Goal: Task Accomplishment & Management: Manage account settings

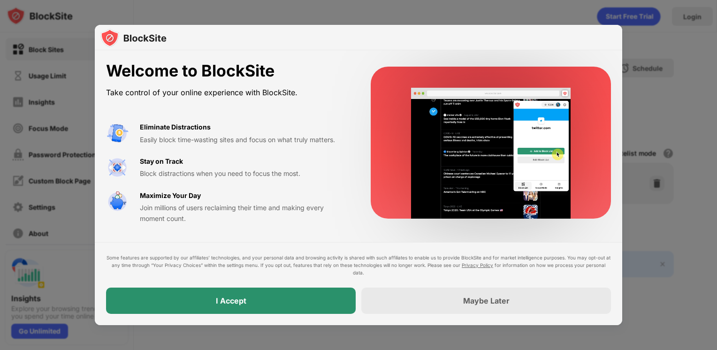
click at [278, 308] on div "I Accept" at bounding box center [231, 301] width 250 height 26
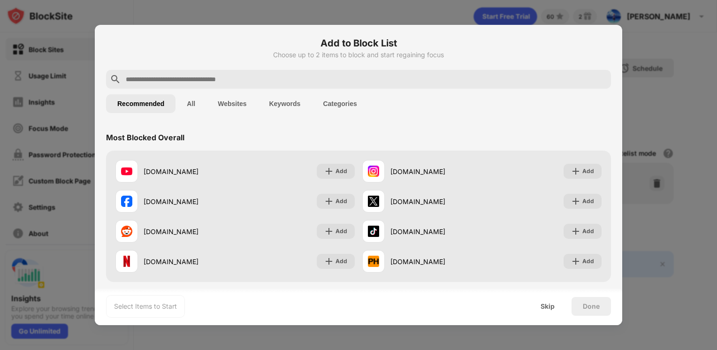
click at [680, 51] on div at bounding box center [358, 175] width 717 height 350
click at [548, 307] on div "Skip" at bounding box center [548, 307] width 14 height 8
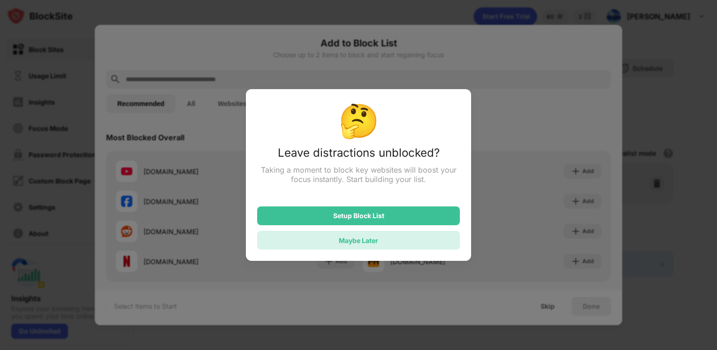
click at [334, 246] on div "Maybe Later" at bounding box center [358, 240] width 203 height 19
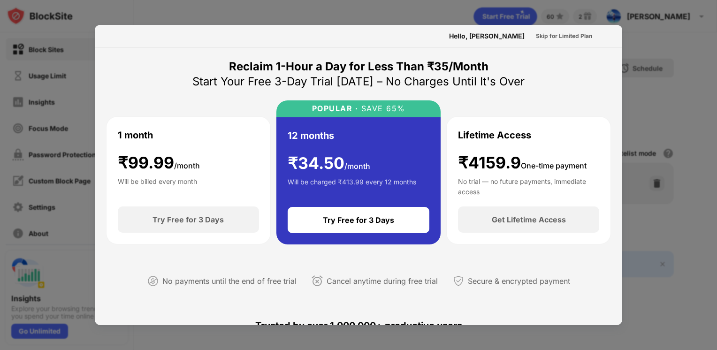
scroll to position [458, 0]
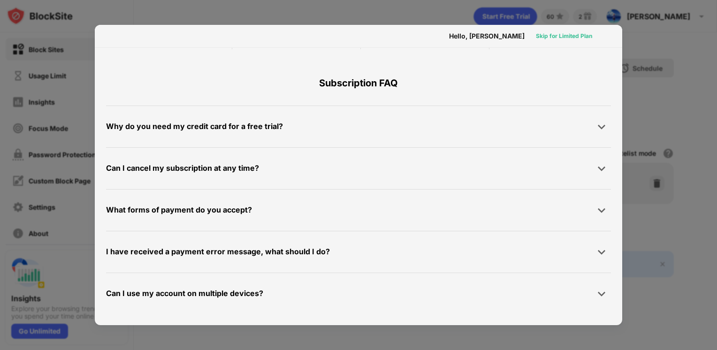
click at [558, 33] on div "Skip for Limited Plan" at bounding box center [564, 35] width 56 height 9
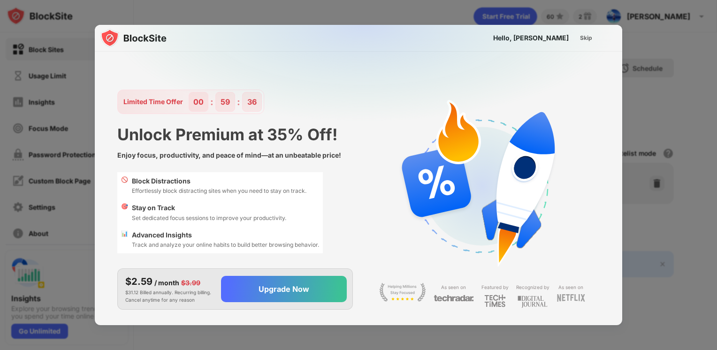
scroll to position [0, 0]
click at [588, 42] on div "Skip" at bounding box center [586, 37] width 12 height 9
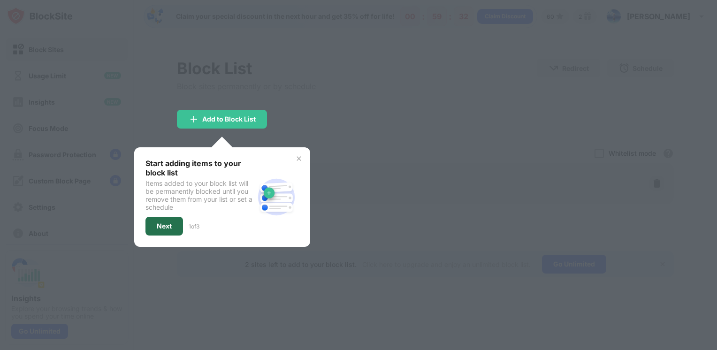
click at [167, 222] on div "Next" at bounding box center [164, 226] width 15 height 8
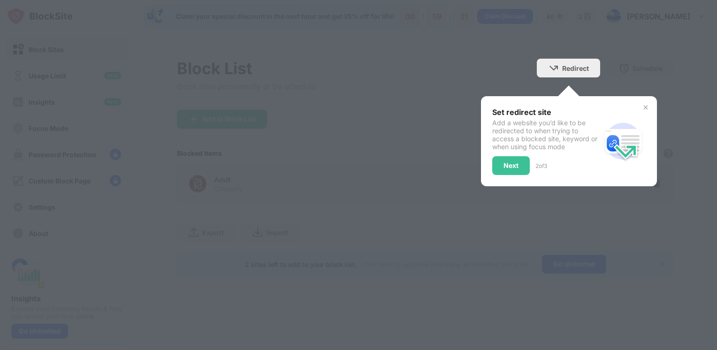
click at [484, 84] on div at bounding box center [358, 175] width 717 height 350
click at [514, 169] on div "Next" at bounding box center [511, 165] width 38 height 19
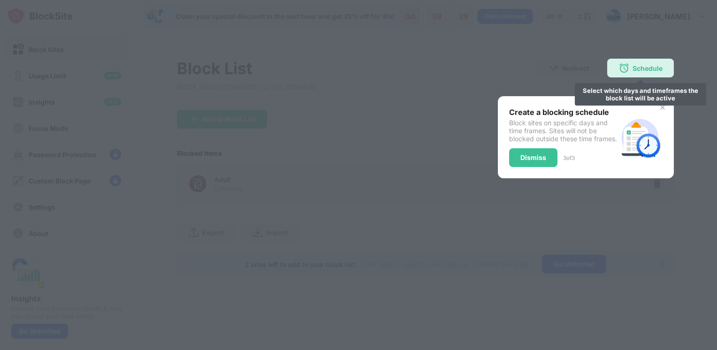
click at [629, 76] on div "Schedule Select which days and timeframes the block list will be active" at bounding box center [640, 68] width 67 height 19
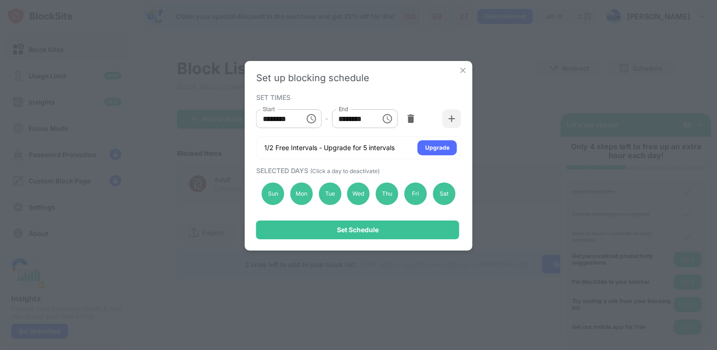
click at [523, 126] on div "Set up blocking schedule SET TIMES Start ******** Start - End ******** End 1/2 …" at bounding box center [358, 175] width 717 height 350
click at [462, 72] on img at bounding box center [463, 70] width 9 height 9
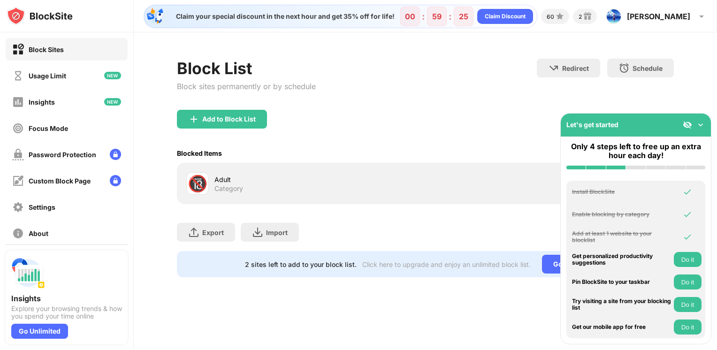
click at [286, 189] on div "Adult Category" at bounding box center [320, 184] width 211 height 18
click at [230, 124] on div "Add to Block List" at bounding box center [222, 119] width 90 height 19
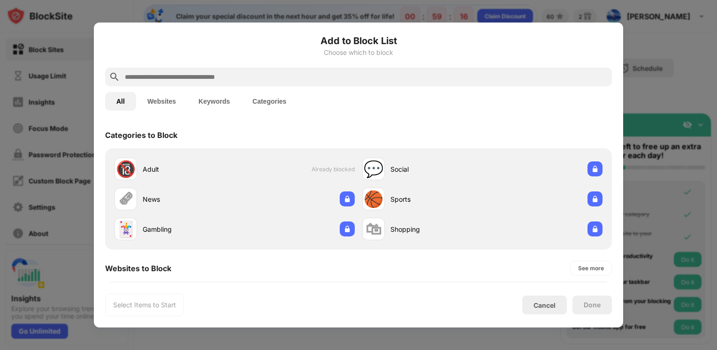
click at [618, 173] on div "Add to Block List Choose which to block All Websites Keywords Categories Catego…" at bounding box center [358, 175] width 529 height 305
click at [163, 102] on button "Websites" at bounding box center [161, 101] width 51 height 19
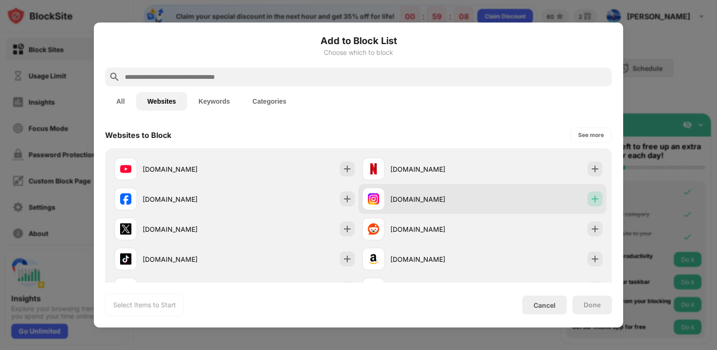
click at [590, 200] on img at bounding box center [594, 198] width 9 height 9
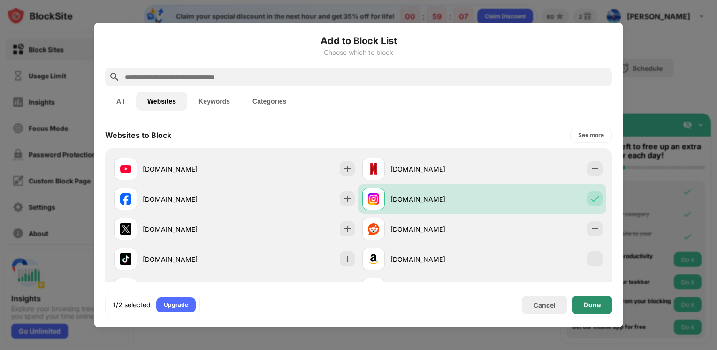
click at [590, 308] on div "Done" at bounding box center [592, 305] width 17 height 8
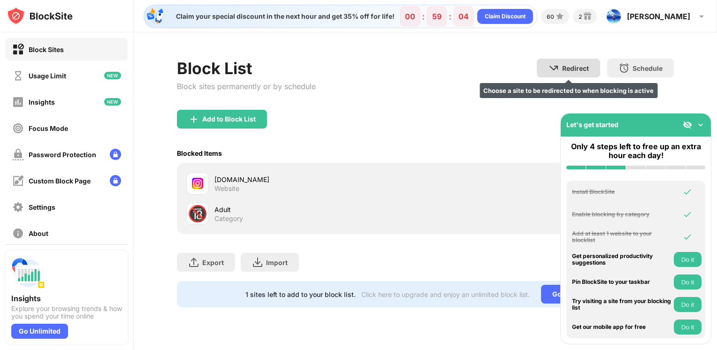
click at [577, 76] on div "Redirect Choose a site to be redirected to when blocking is active" at bounding box center [568, 68] width 63 height 19
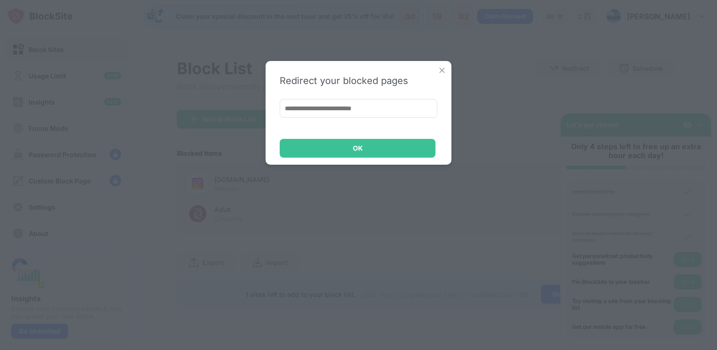
click at [439, 71] on img at bounding box center [441, 70] width 9 height 9
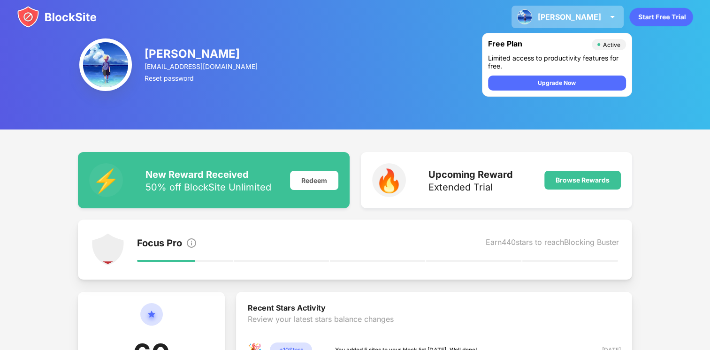
click at [600, 12] on div "[PERSON_NAME] [PERSON_NAME] View Account Insights Premium Rewards Settings Supp…" at bounding box center [568, 17] width 112 height 23
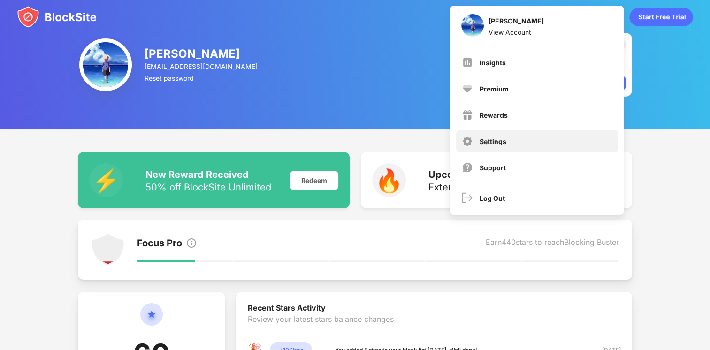
click at [509, 135] on div "Settings" at bounding box center [537, 141] width 162 height 23
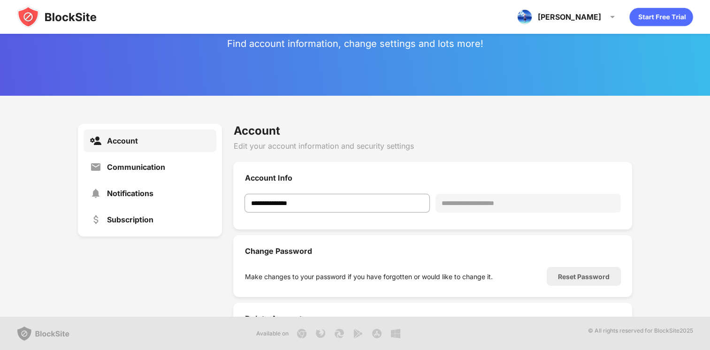
scroll to position [75, 0]
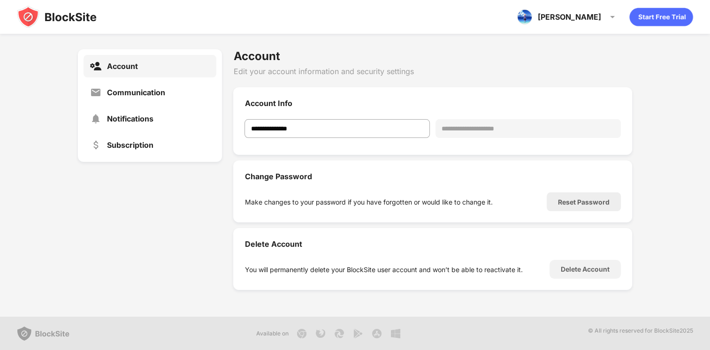
click at [27, 11] on img at bounding box center [57, 17] width 80 height 23
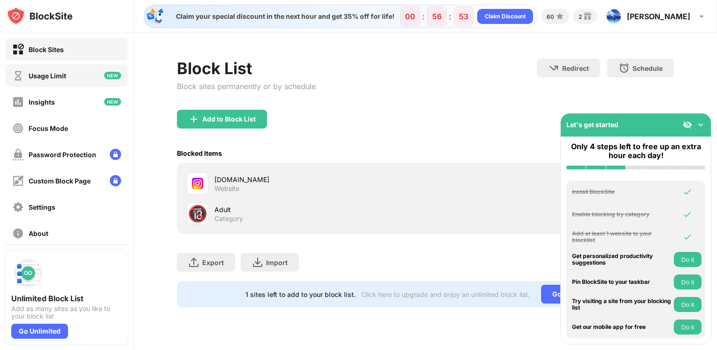
click at [79, 76] on div "Usage Limit" at bounding box center [67, 75] width 122 height 23
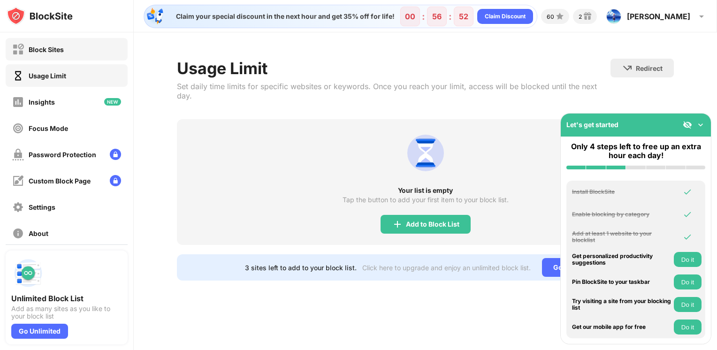
click at [78, 55] on div "Block Sites" at bounding box center [67, 49] width 122 height 23
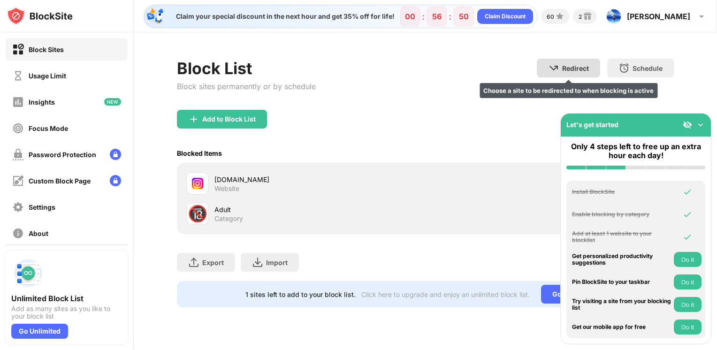
click at [546, 69] on div "Redirect Choose a site to be redirected to when blocking is active" at bounding box center [568, 68] width 63 height 19
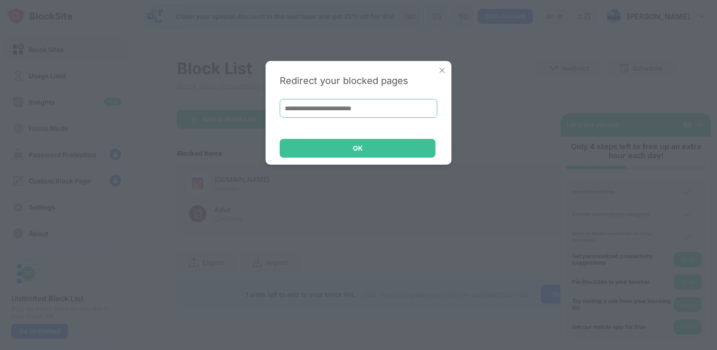
click at [388, 111] on input at bounding box center [359, 108] width 158 height 19
paste input "**********"
type input "**********"
